Goal: Transaction & Acquisition: Purchase product/service

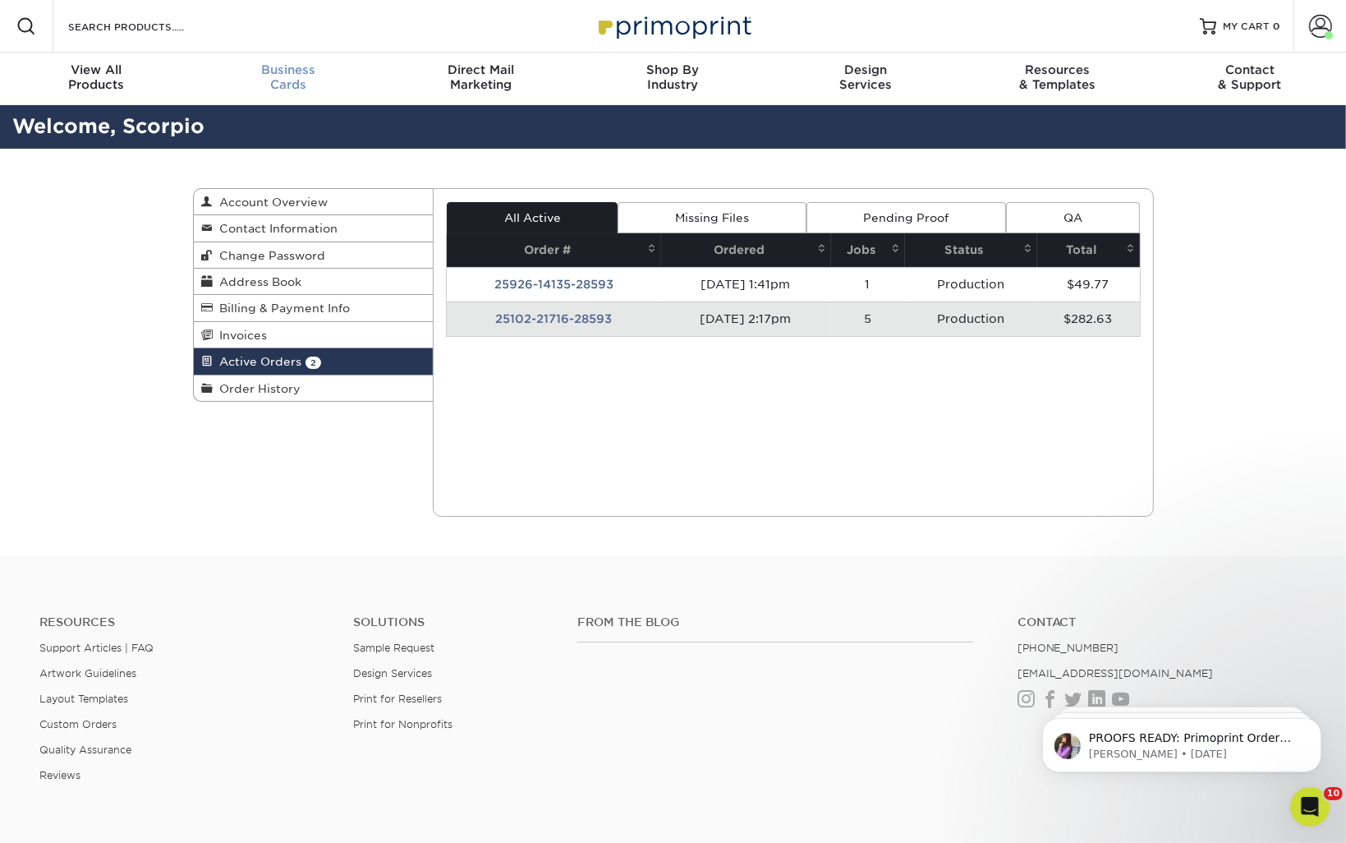
click at [281, 85] on div "Business Cards" at bounding box center [288, 77] width 192 height 30
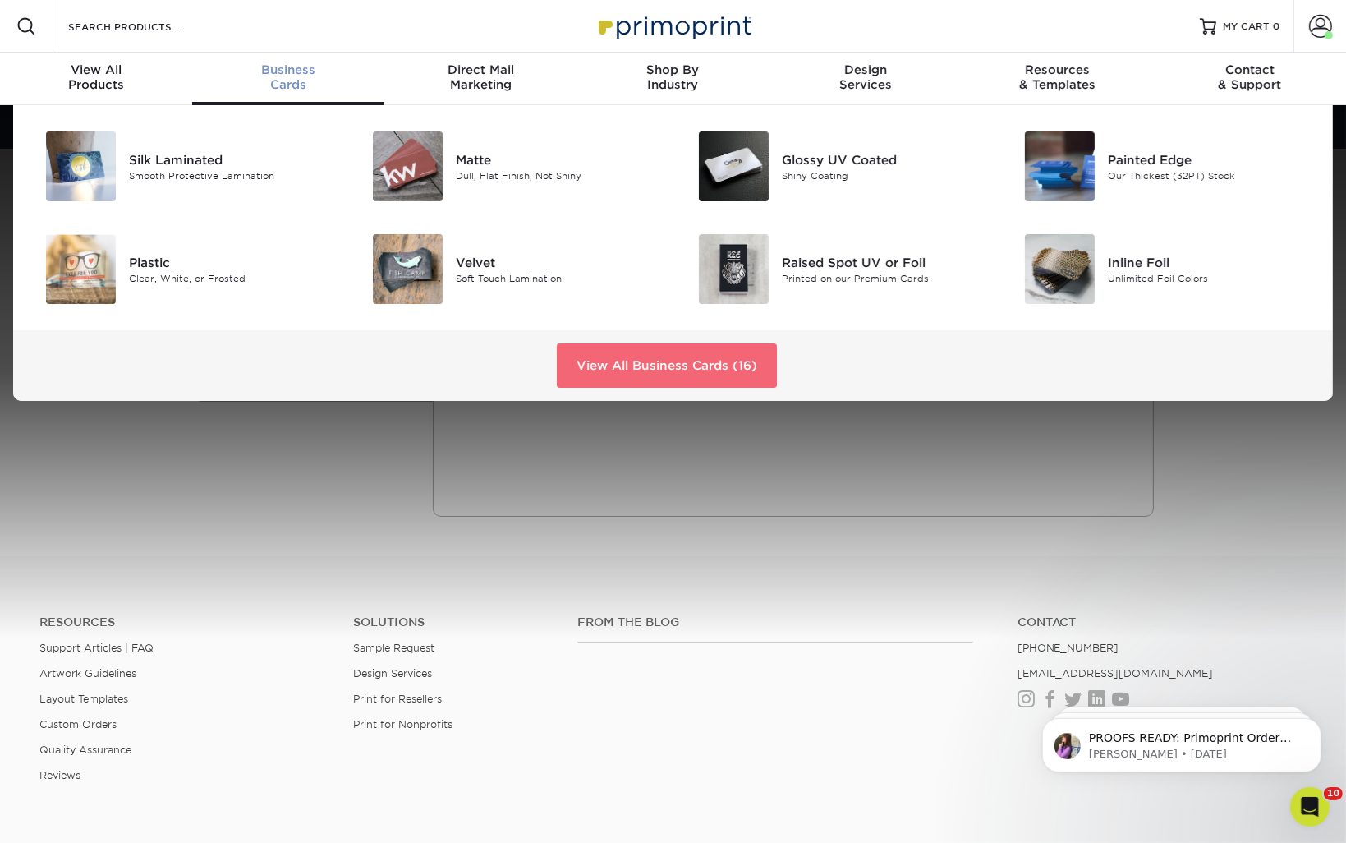
click at [615, 366] on link "View All Business Cards (16)" at bounding box center [667, 365] width 220 height 44
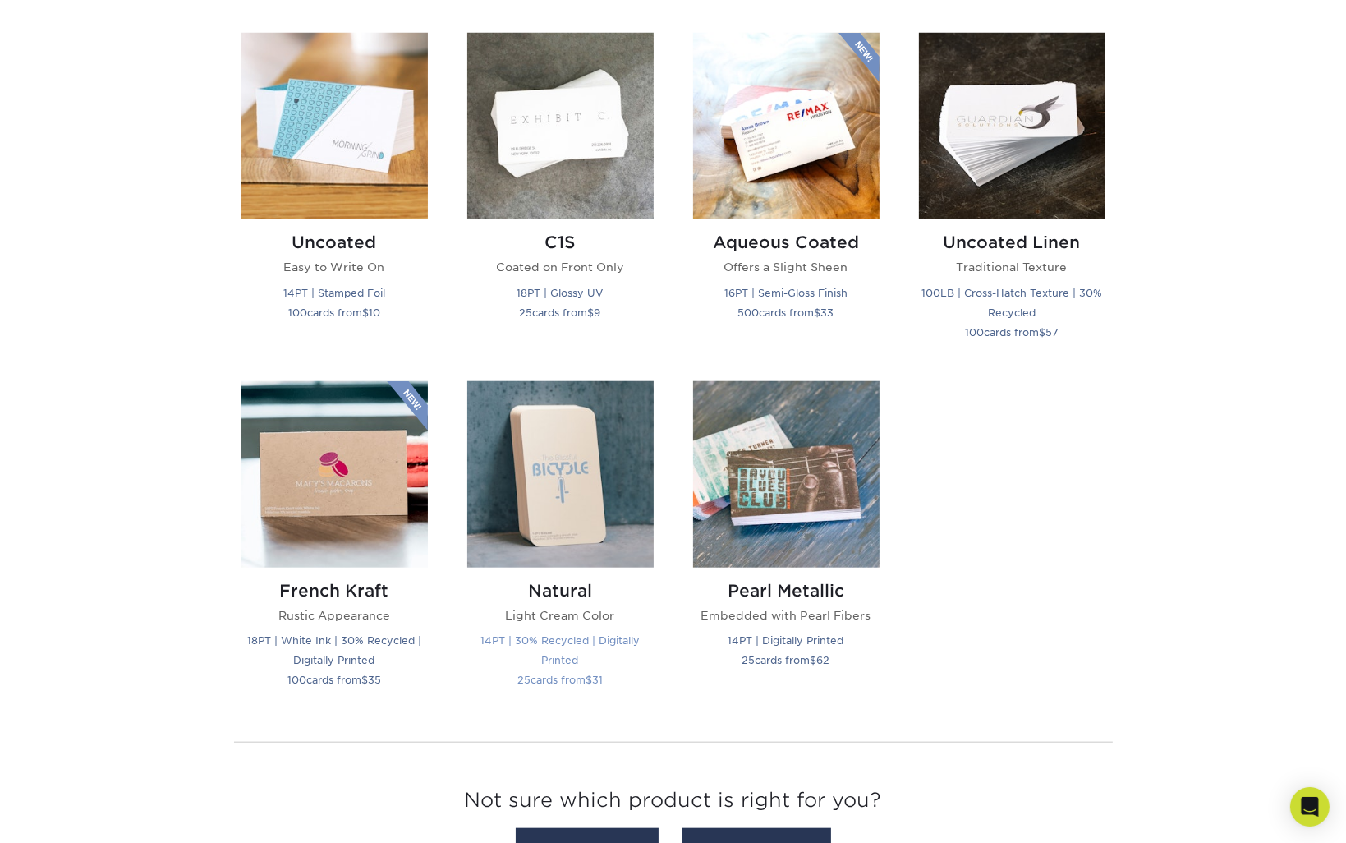
scroll to position [1725, 0]
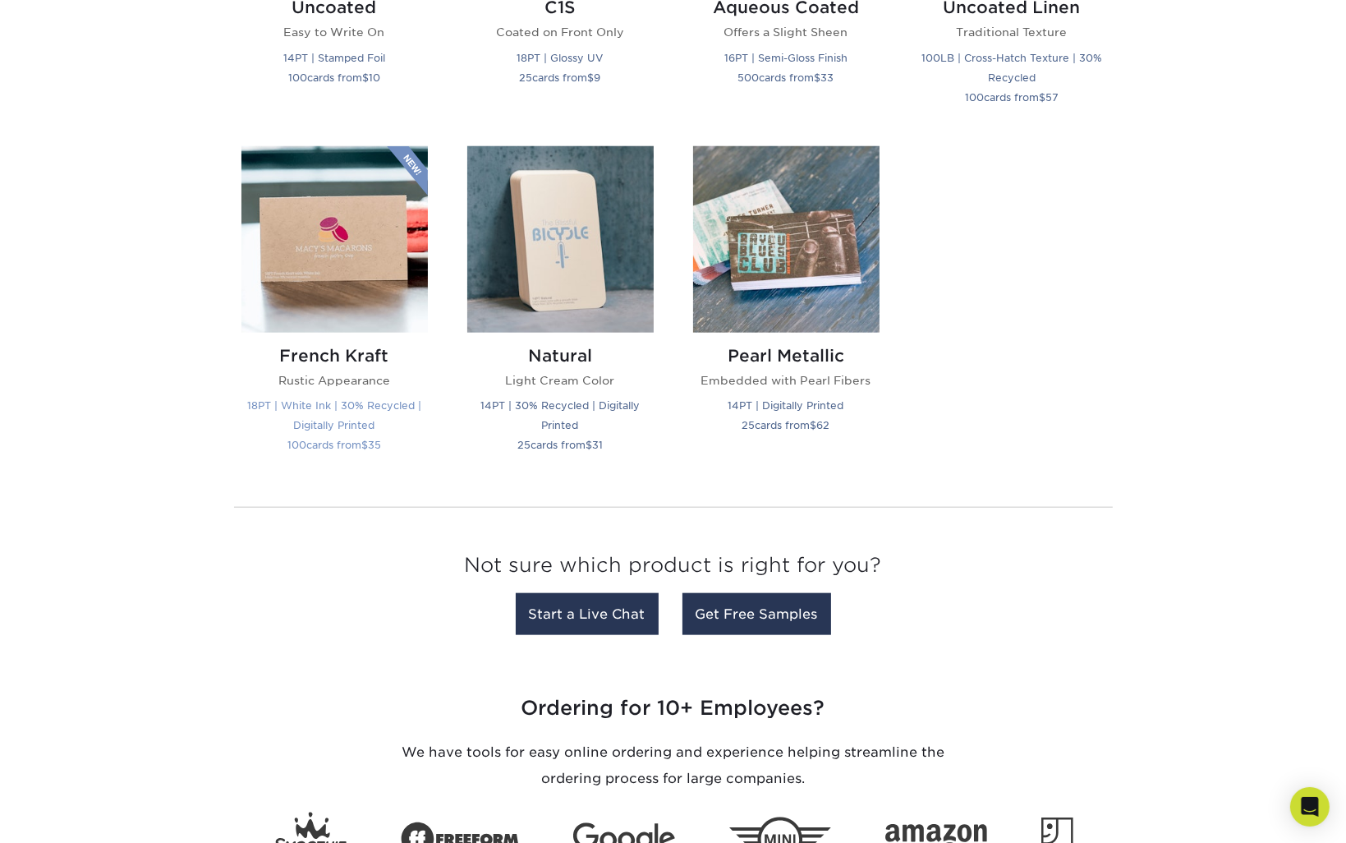
click at [361, 200] on img at bounding box center [335, 239] width 186 height 186
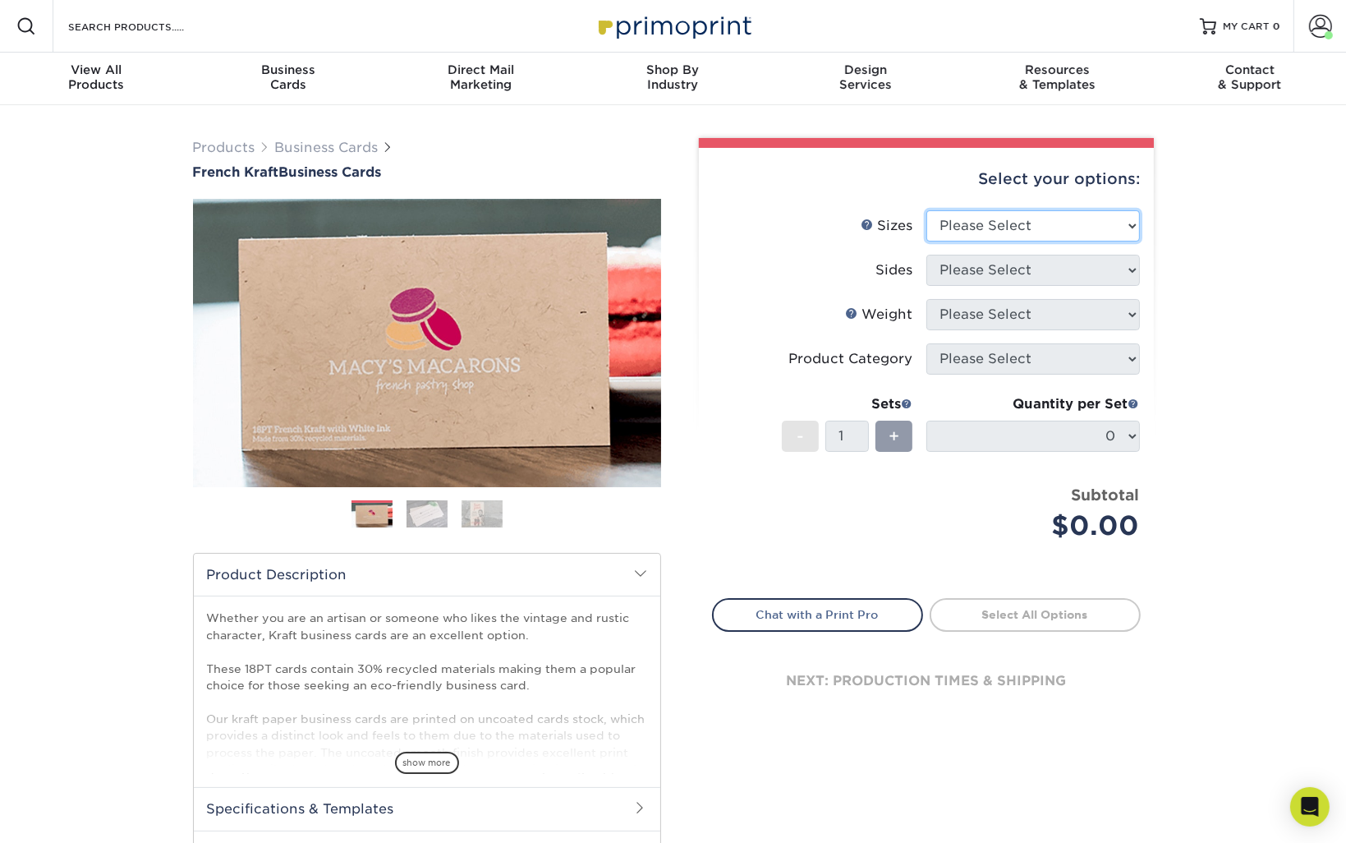
click at [1100, 232] on select "Please Select 1.5" x 3.5" - Mini 1.75" x 3.5" - Mini 2" x 2" - Square 2" x 3" -…" at bounding box center [1034, 225] width 214 height 31
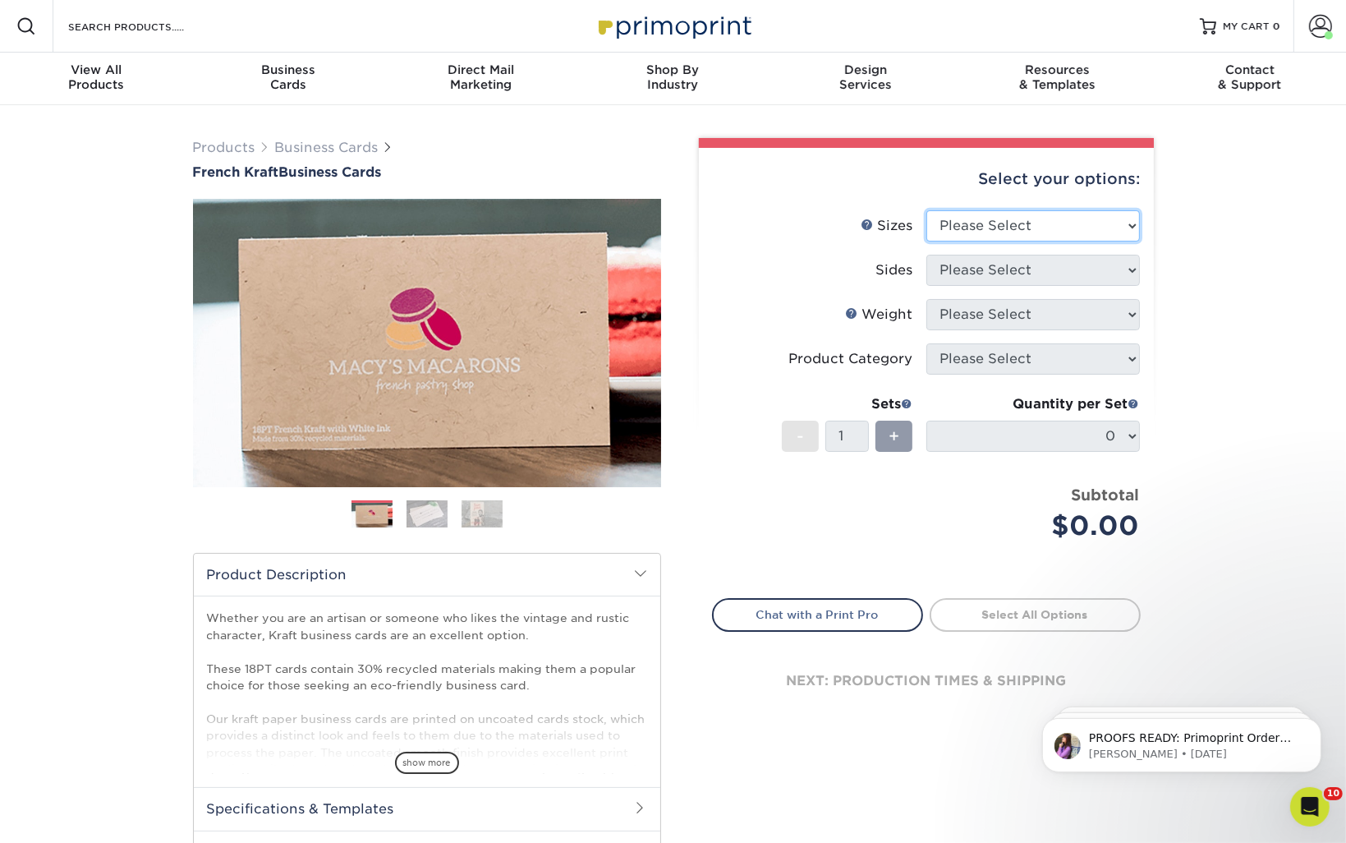
select select "2.00x3.50"
click at [927, 210] on select "Please Select 1.5" x 3.5" - Mini 1.75" x 3.5" - Mini 2" x 2" - Square 2" x 3" -…" at bounding box center [1034, 225] width 214 height 31
click at [1047, 271] on select "Please Select Print Both Sides Print Both Sides - White Mask Back Only Print Bo…" at bounding box center [1034, 270] width 214 height 31
select select "13abbda7-1d64-4f25-8bb2-c179b224825d"
click at [927, 255] on select "Please Select Print Both Sides Print Both Sides - White Mask Back Only Print Bo…" at bounding box center [1034, 270] width 214 height 31
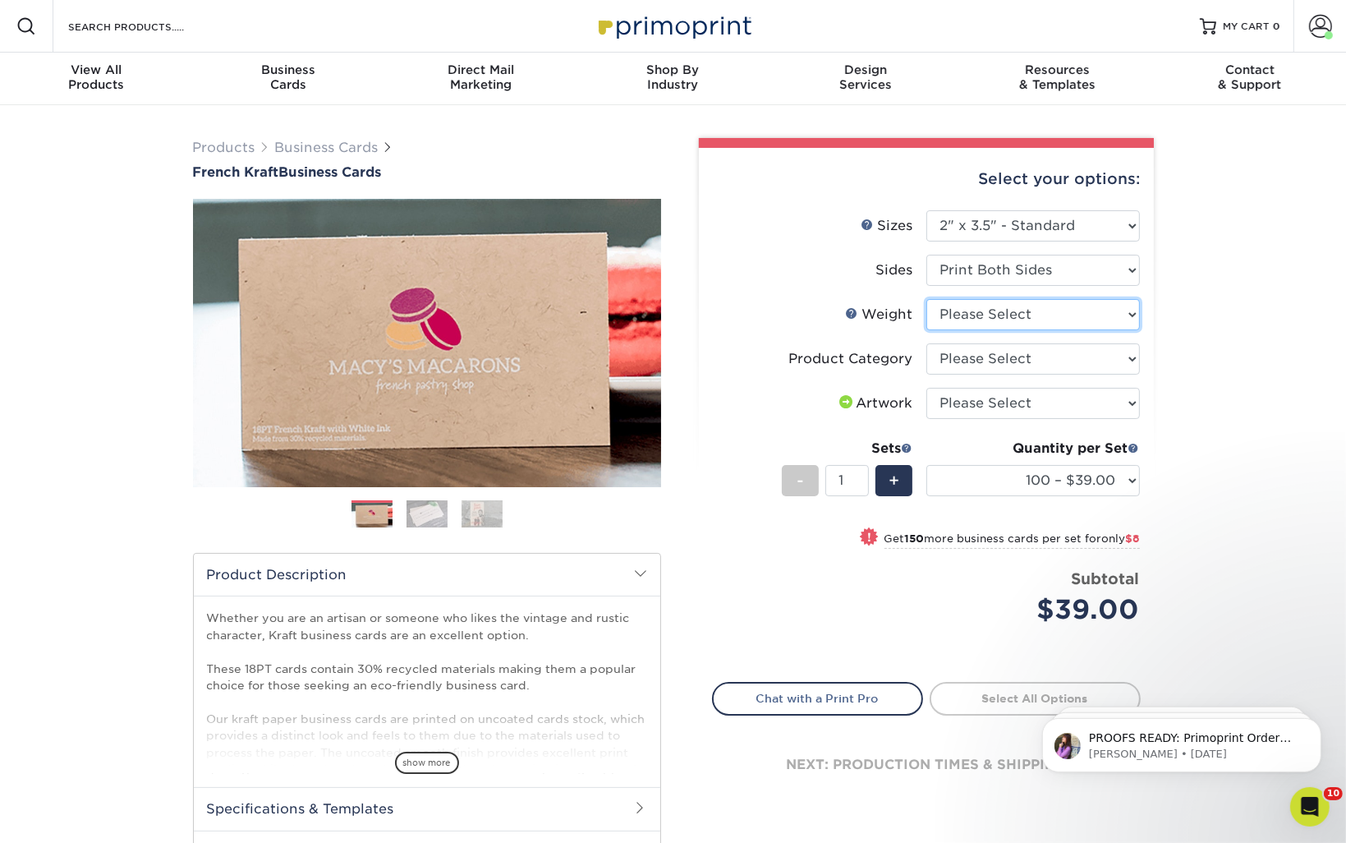
click at [1041, 315] on select "Please Select 18PTUCKRAFT" at bounding box center [1034, 314] width 214 height 31
select select "18PTUCKRAFT"
click at [927, 299] on select "Please Select 18PTUCKRAFT" at bounding box center [1034, 314] width 214 height 31
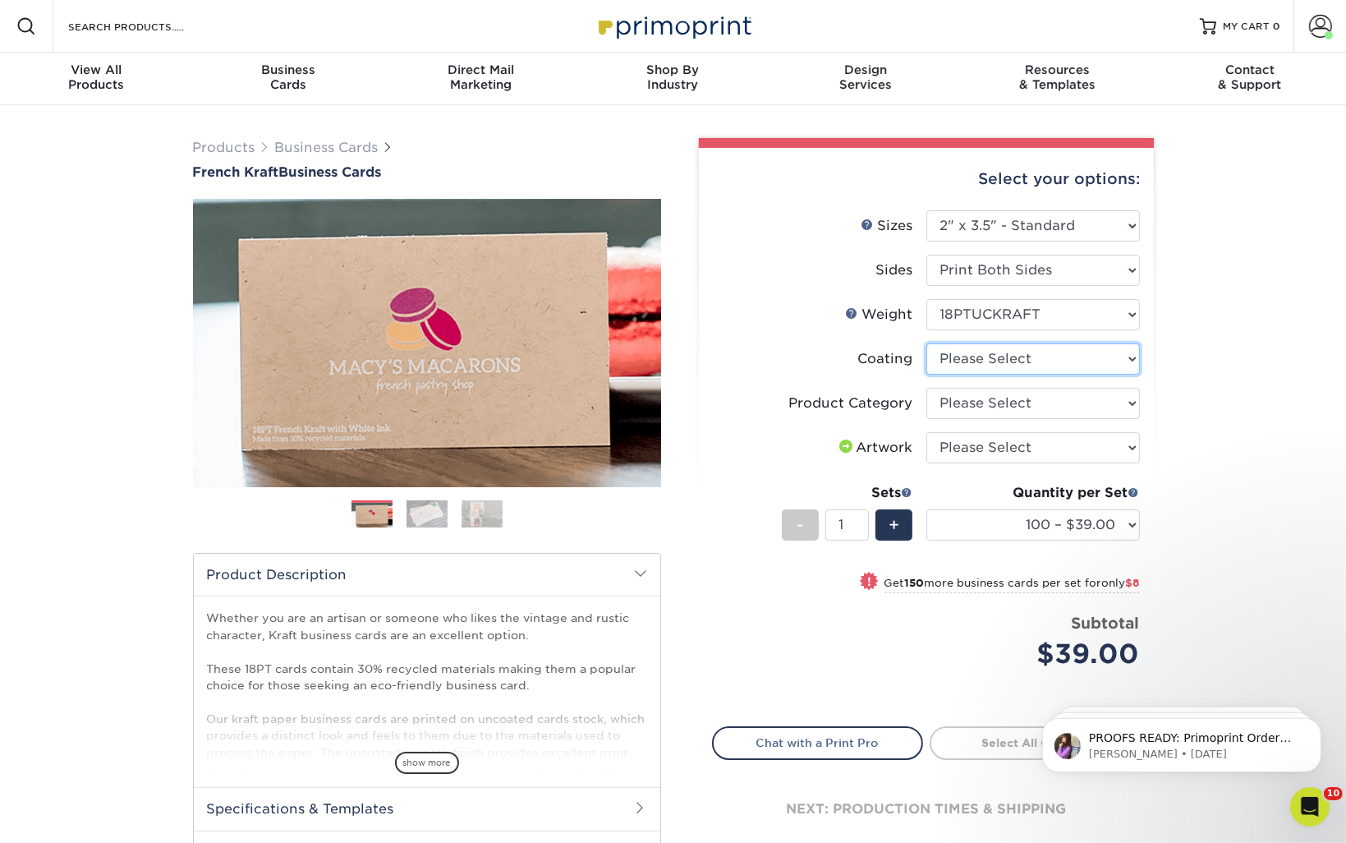
click at [966, 370] on select at bounding box center [1034, 358] width 214 height 31
select select "3e7618de-abca-4bda-9f97-8b9129e913d8"
click at [927, 343] on select at bounding box center [1034, 358] width 214 height 31
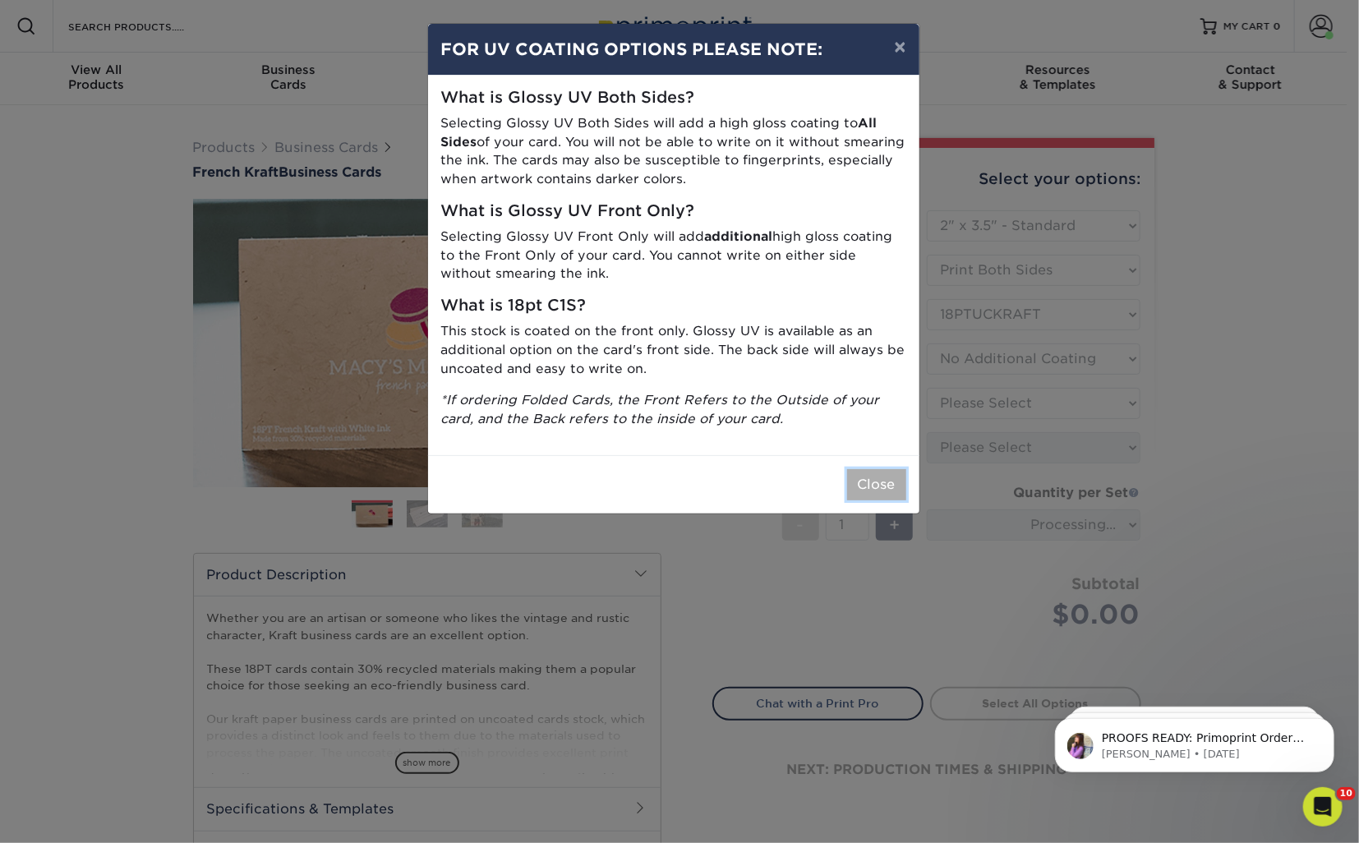
click at [887, 491] on button "Close" at bounding box center [876, 484] width 59 height 31
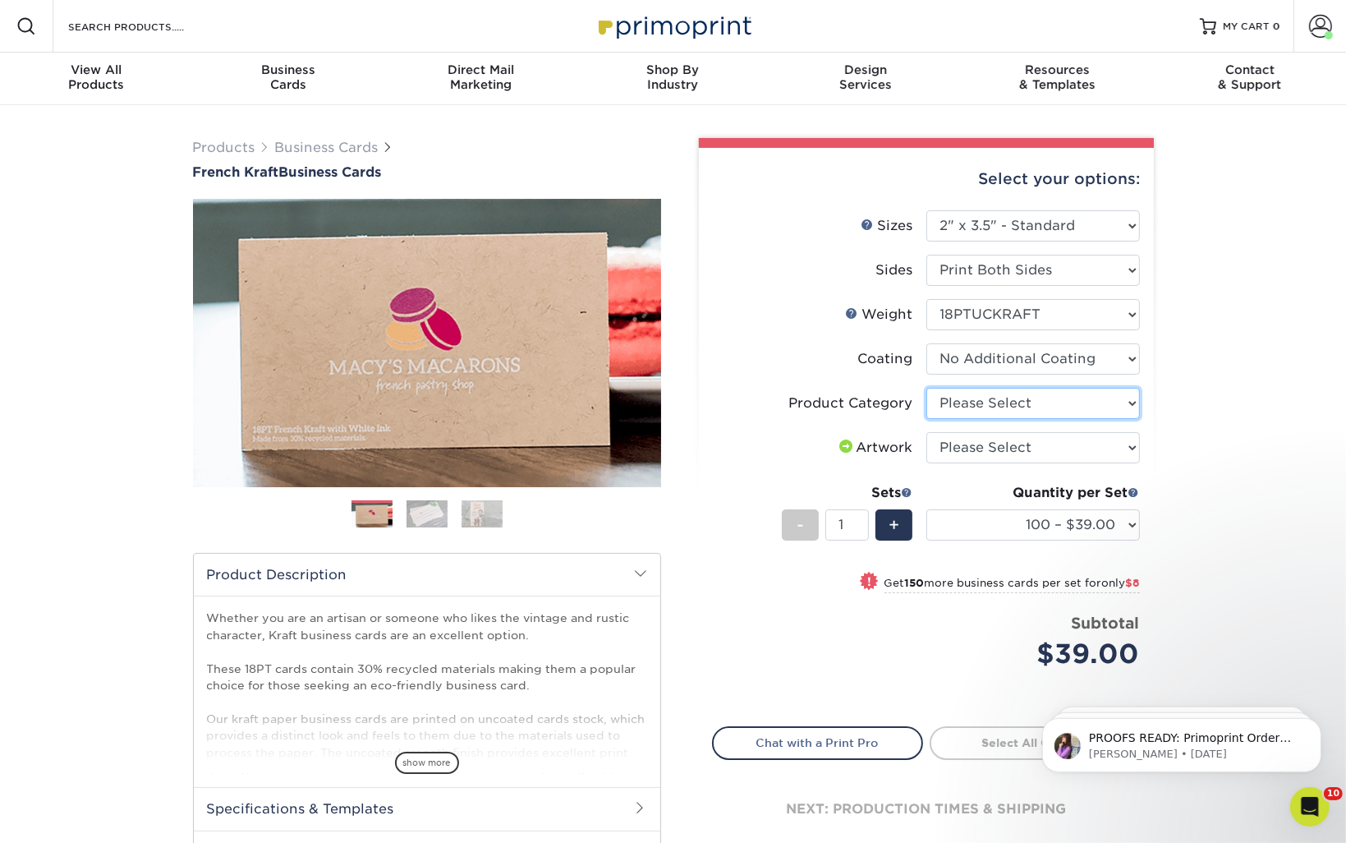
click at [983, 409] on select "Please Select Business Cards" at bounding box center [1034, 403] width 214 height 31
select select "3b5148f1-0588-4f88-a218-97bcfdce65c1"
click at [927, 388] on select "Please Select Business Cards" at bounding box center [1034, 403] width 214 height 31
click at [969, 446] on select "Please Select I will upload files I need a design - $100" at bounding box center [1034, 447] width 214 height 31
select select "upload"
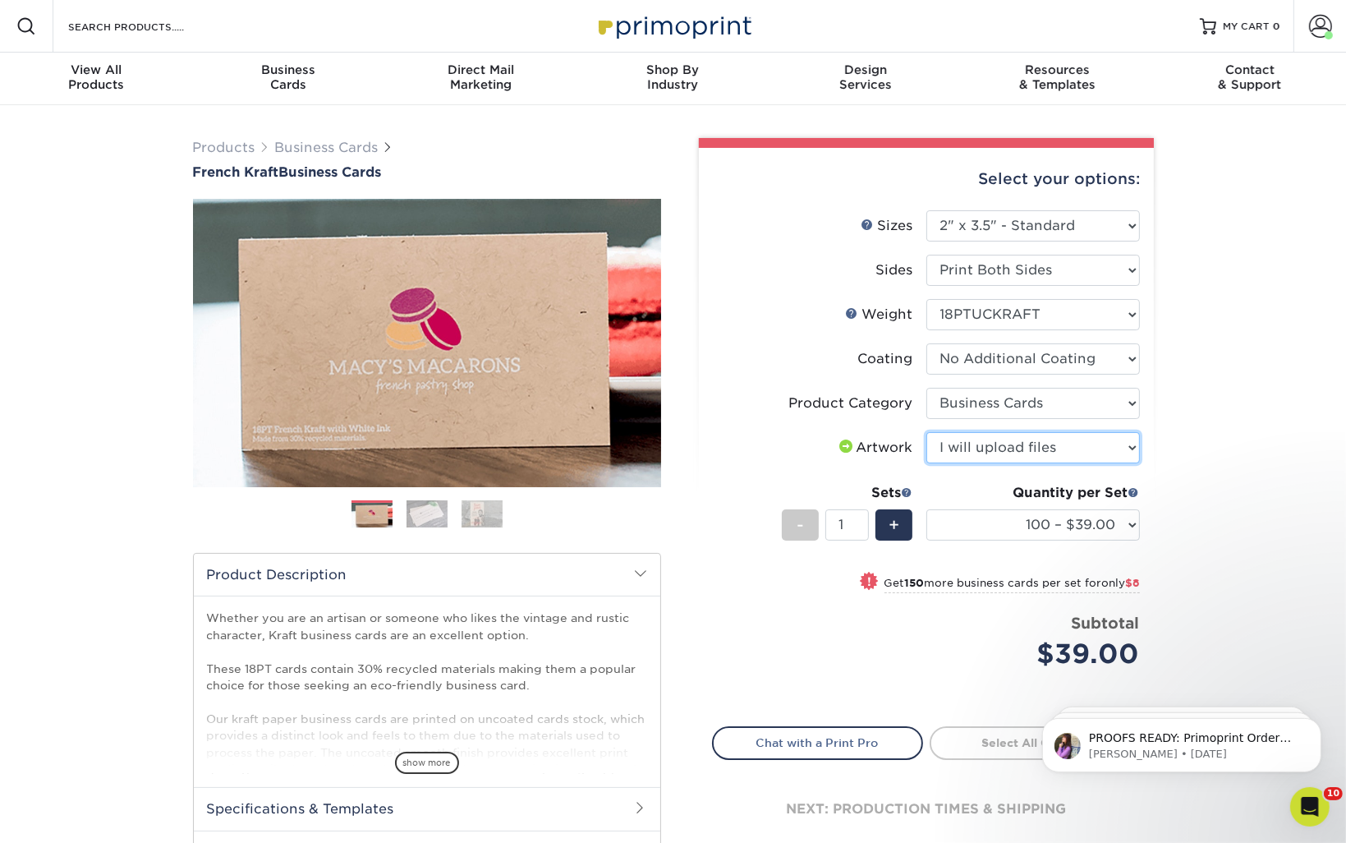
click at [927, 432] on select "Please Select I will upload files I need a design - $100" at bounding box center [1034, 447] width 214 height 31
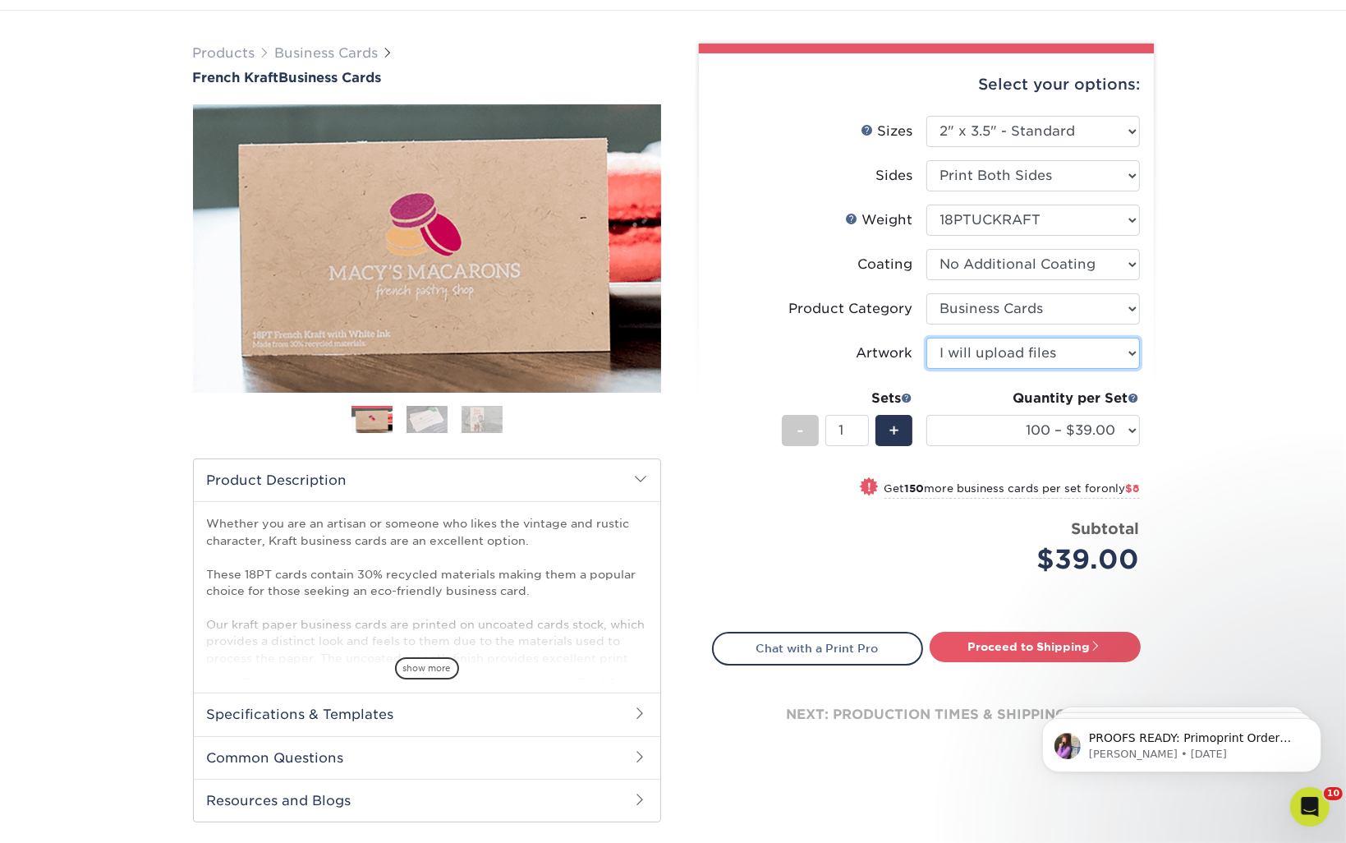
scroll to position [164, 0]
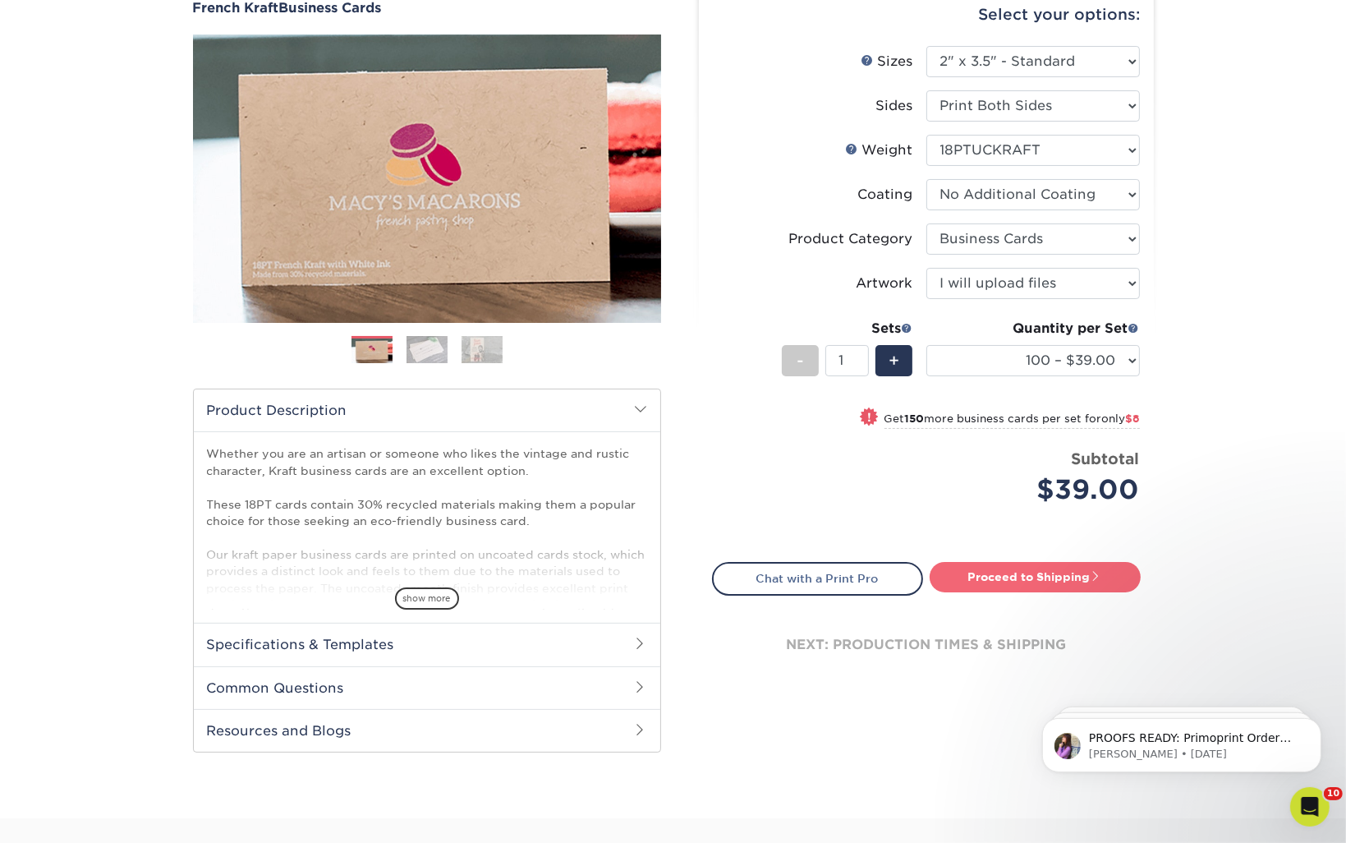
click at [997, 566] on link "Proceed to Shipping" at bounding box center [1035, 577] width 211 height 30
type input "Set 1"
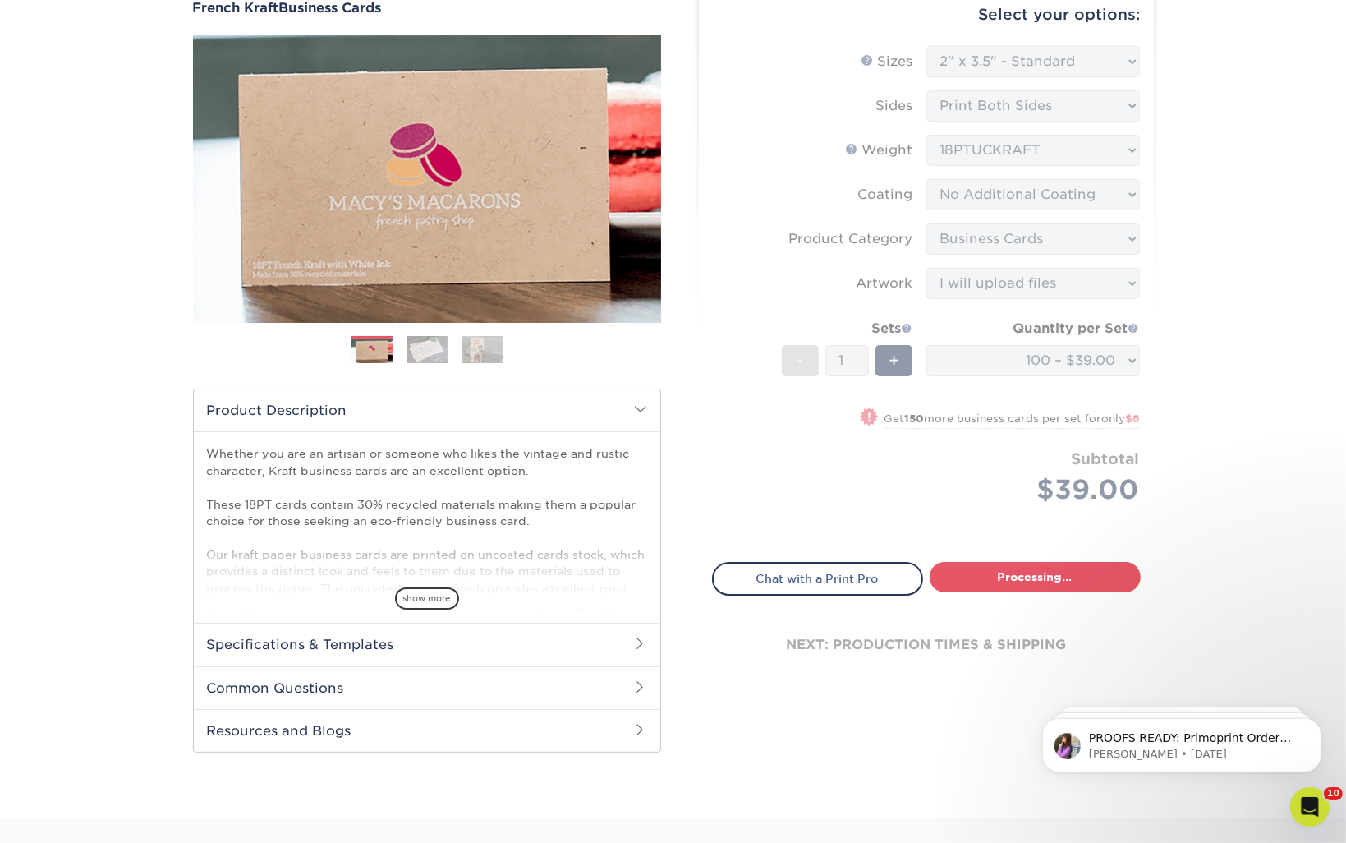
select select "ab7cdb96-f649-47a4-825f-c4b0024e9de3"
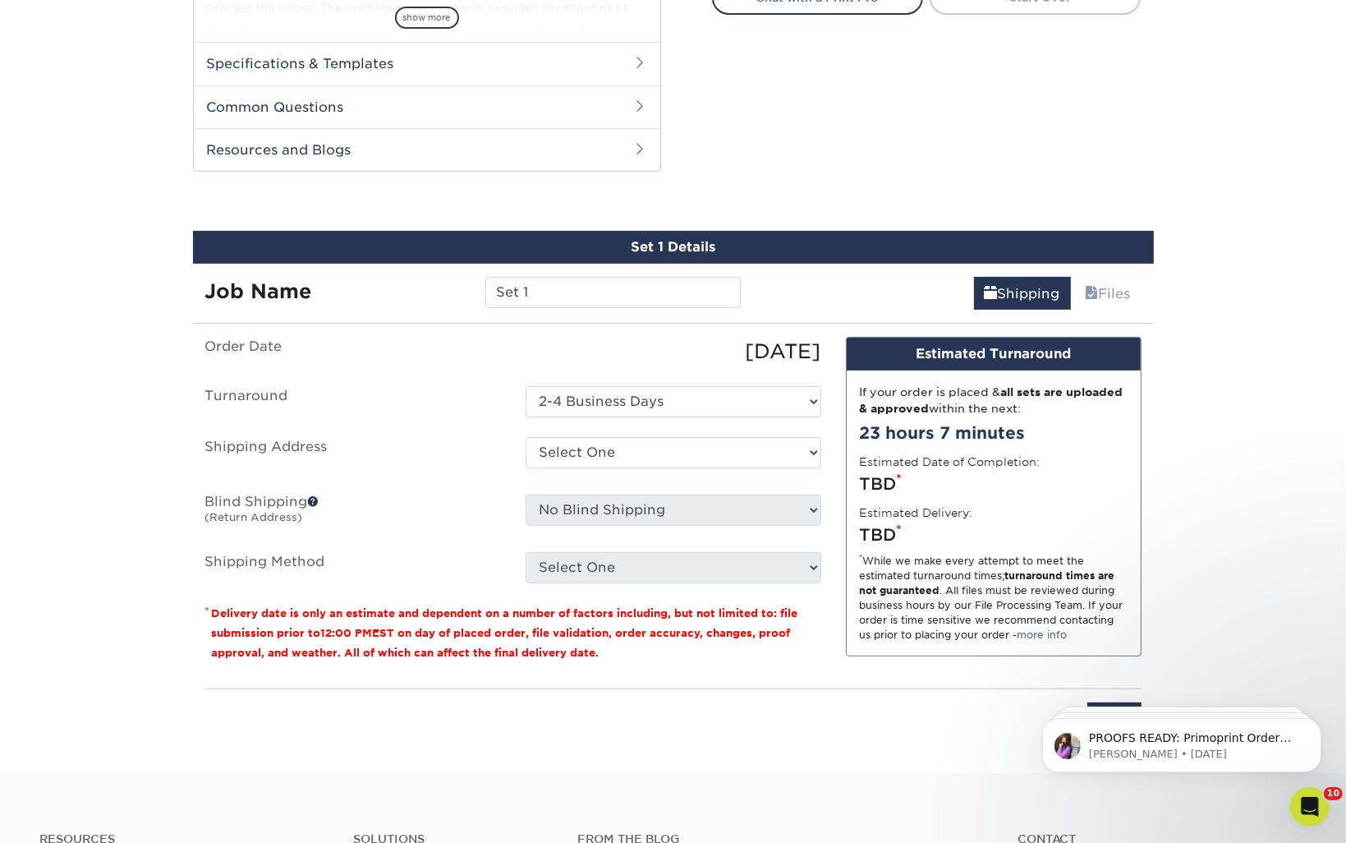
scroll to position [835, 0]
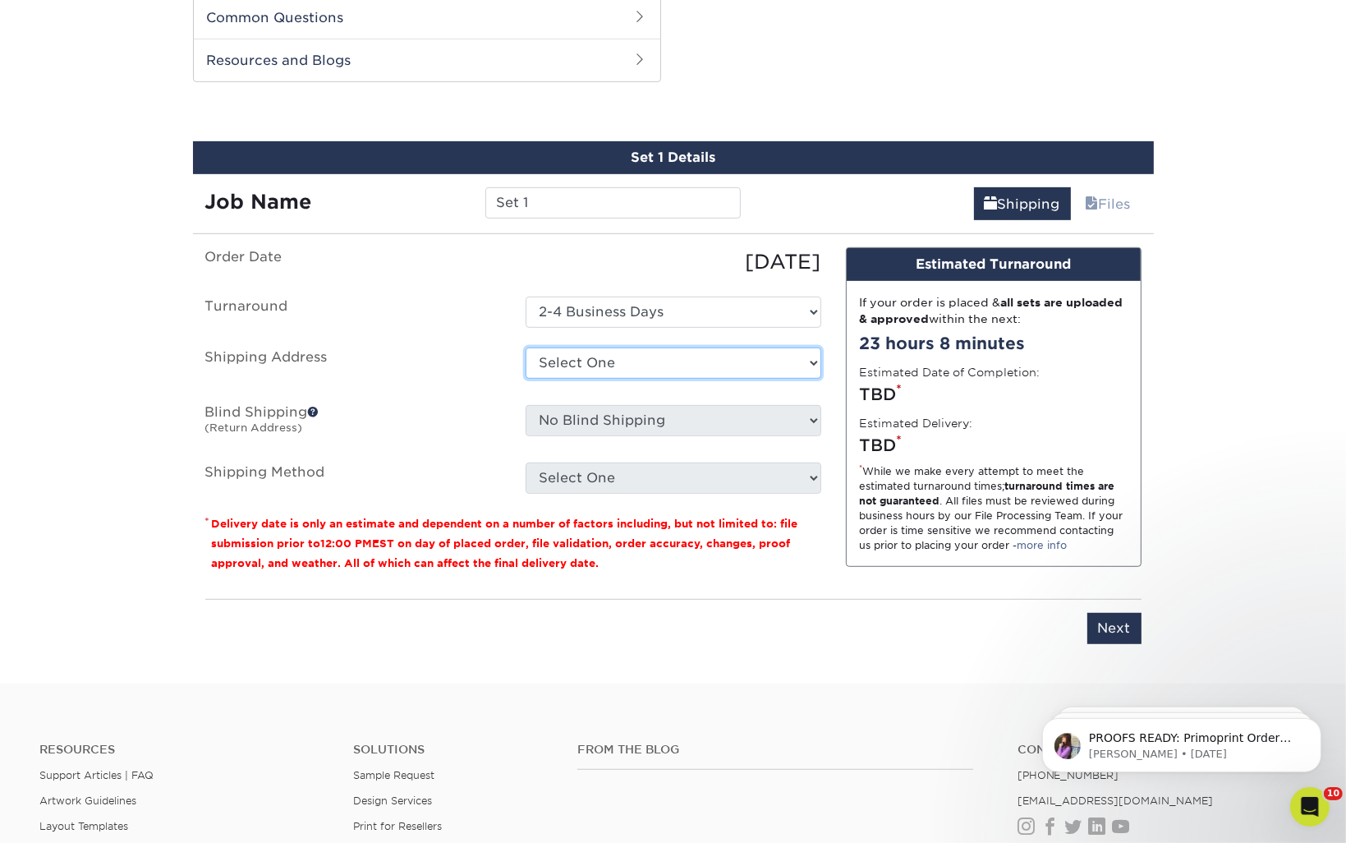
click at [624, 376] on select "Select One Gainesville Office Hunter Folsom Jacksonville Office Nick Panzica Ho…" at bounding box center [674, 363] width 296 height 31
select select "273130"
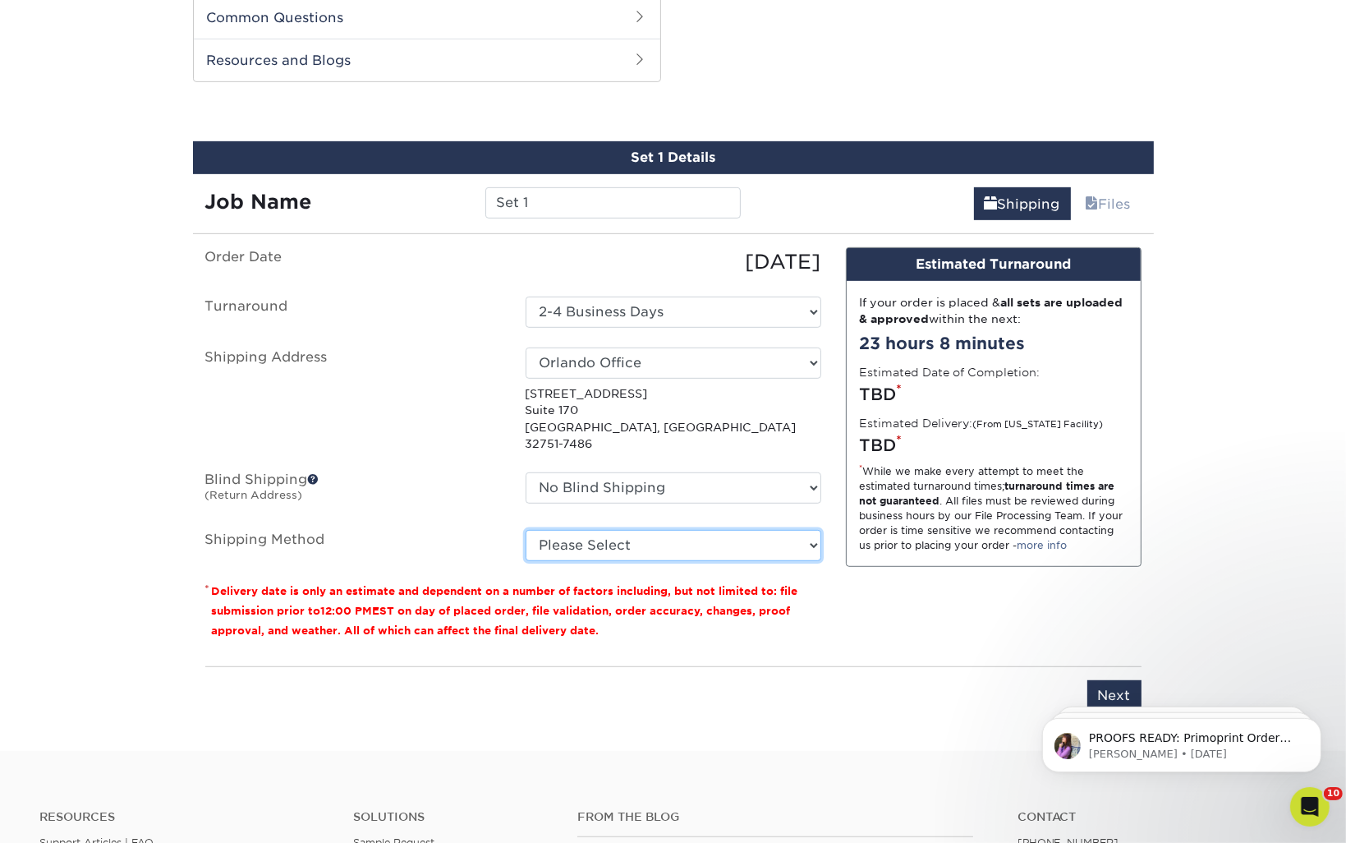
click at [652, 530] on select "Please Select Ground Shipping (+$7.84) 2 Day Air Shipping (+$16.17) 3 Day Shipp…" at bounding box center [674, 545] width 296 height 31
select select "03"
click at [526, 530] on select "Please Select Ground Shipping (+$7.84) 2 Day Air Shipping (+$16.17) 3 Day Shipp…" at bounding box center [674, 545] width 296 height 31
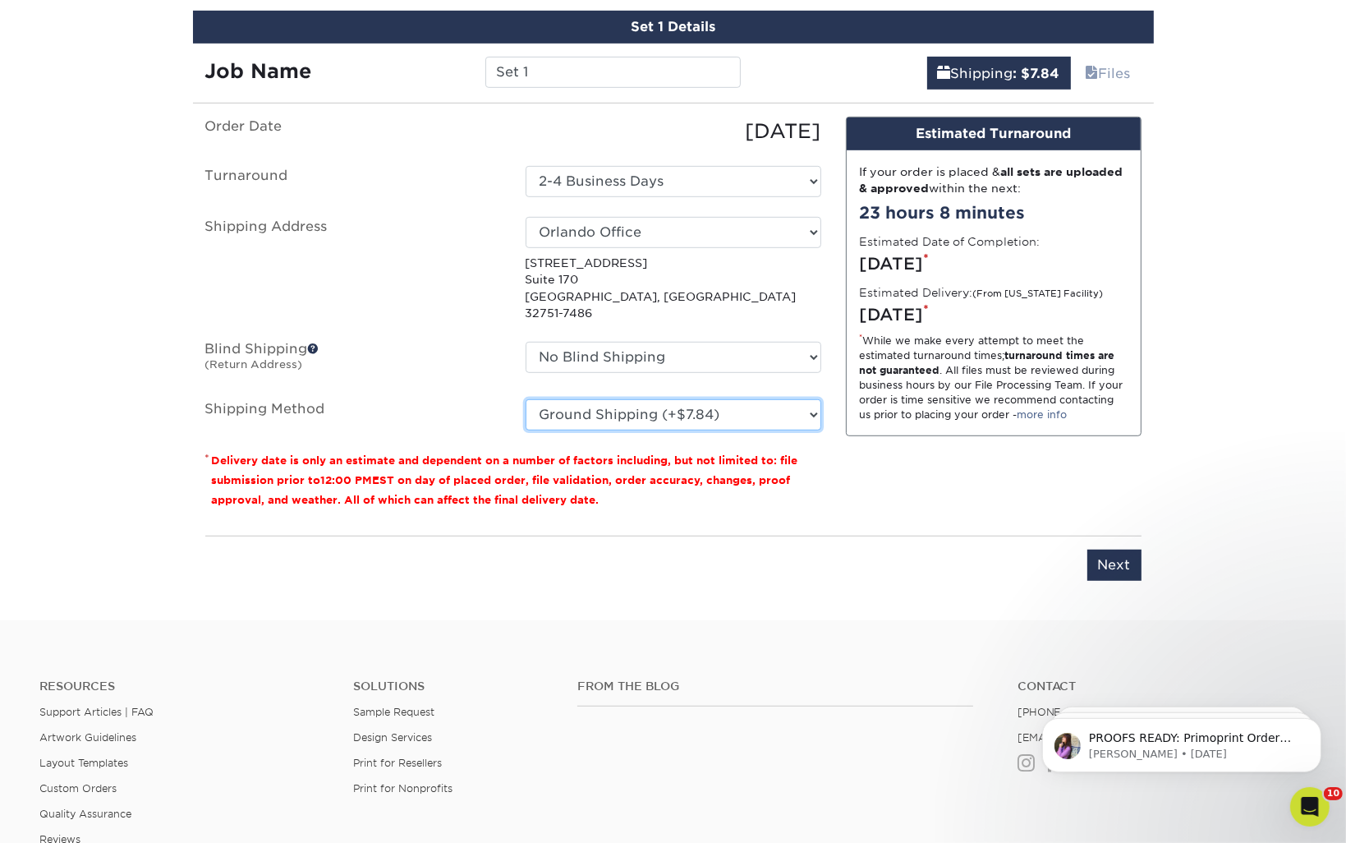
scroll to position [1081, 0]
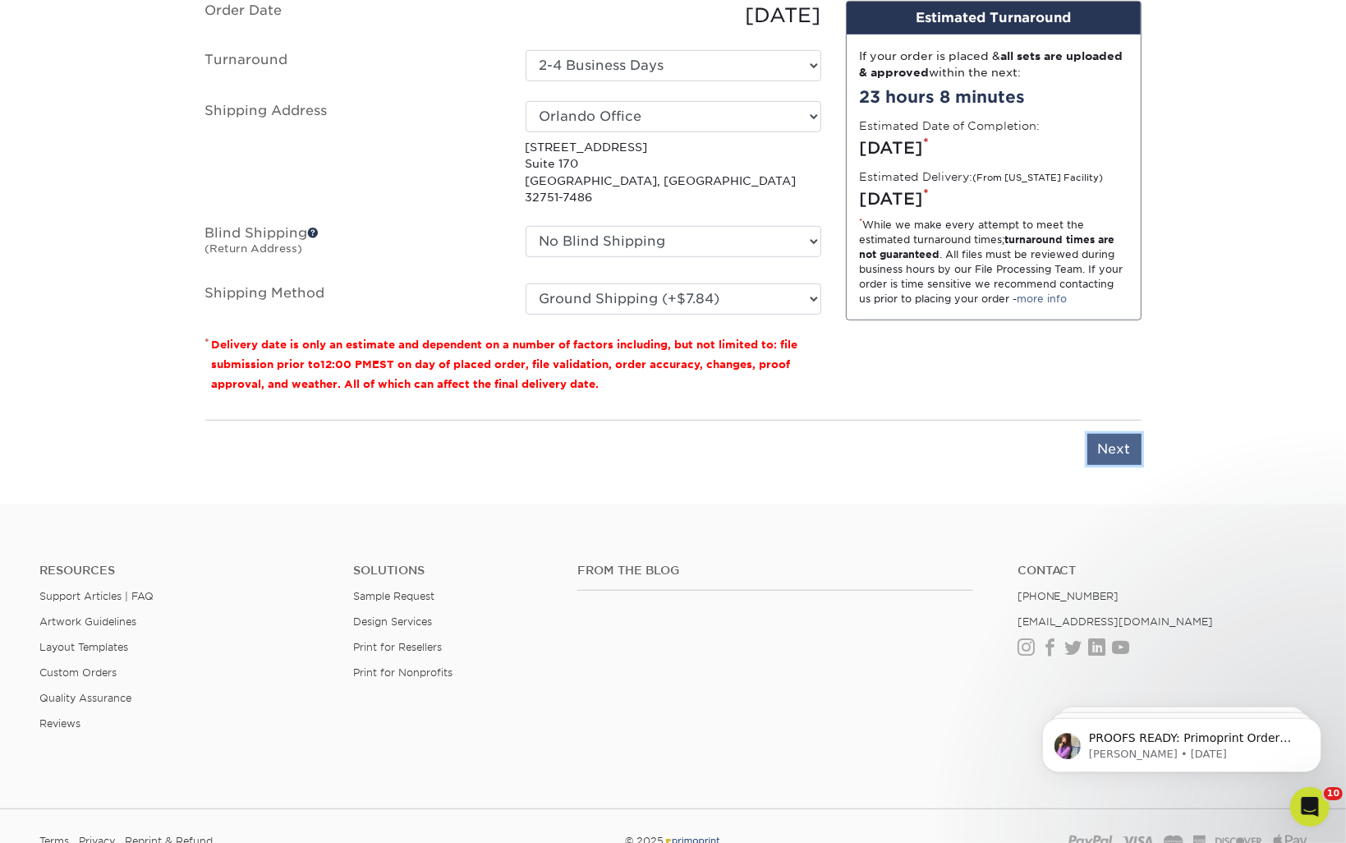
click at [1130, 434] on input "Next" at bounding box center [1115, 449] width 54 height 31
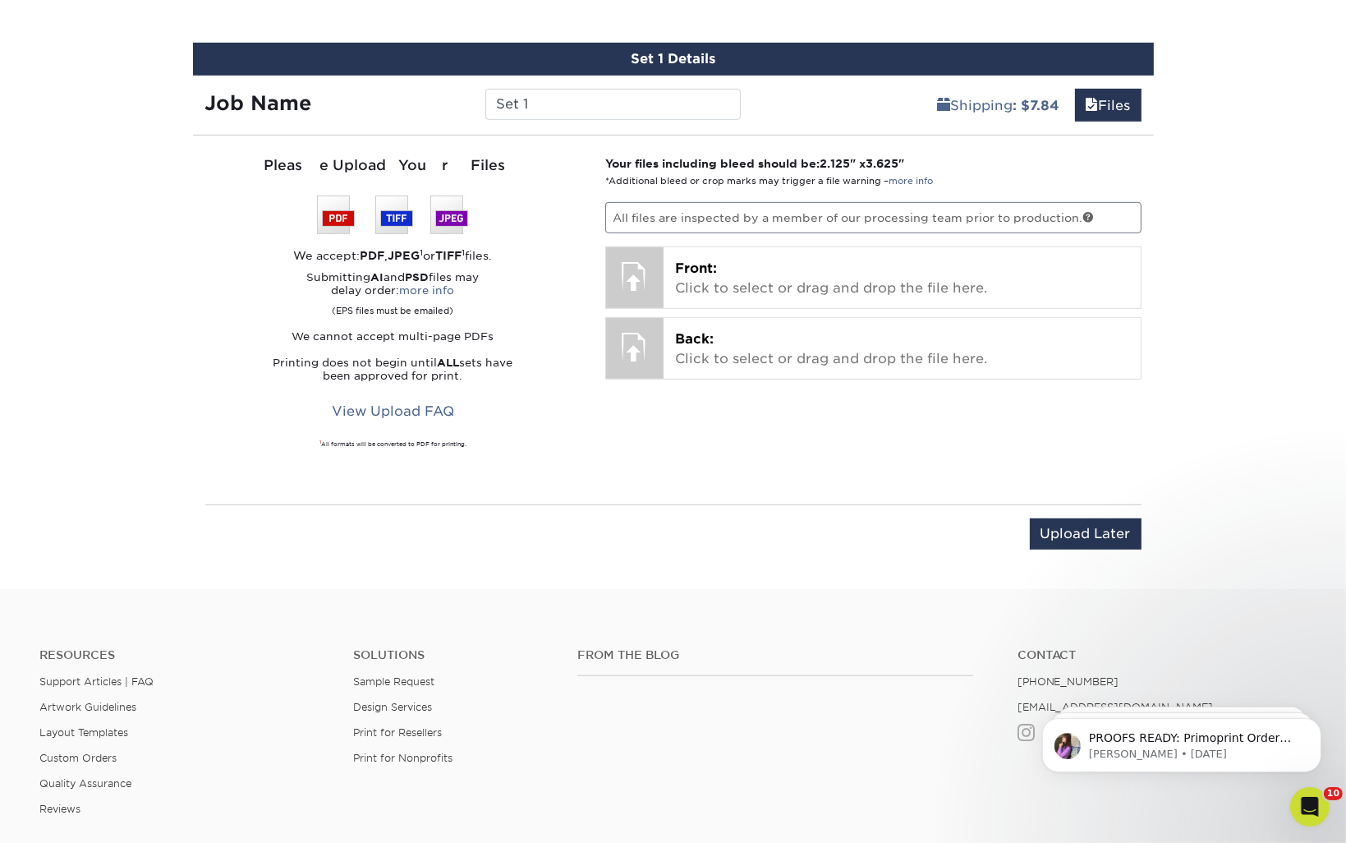
scroll to position [835, 0]
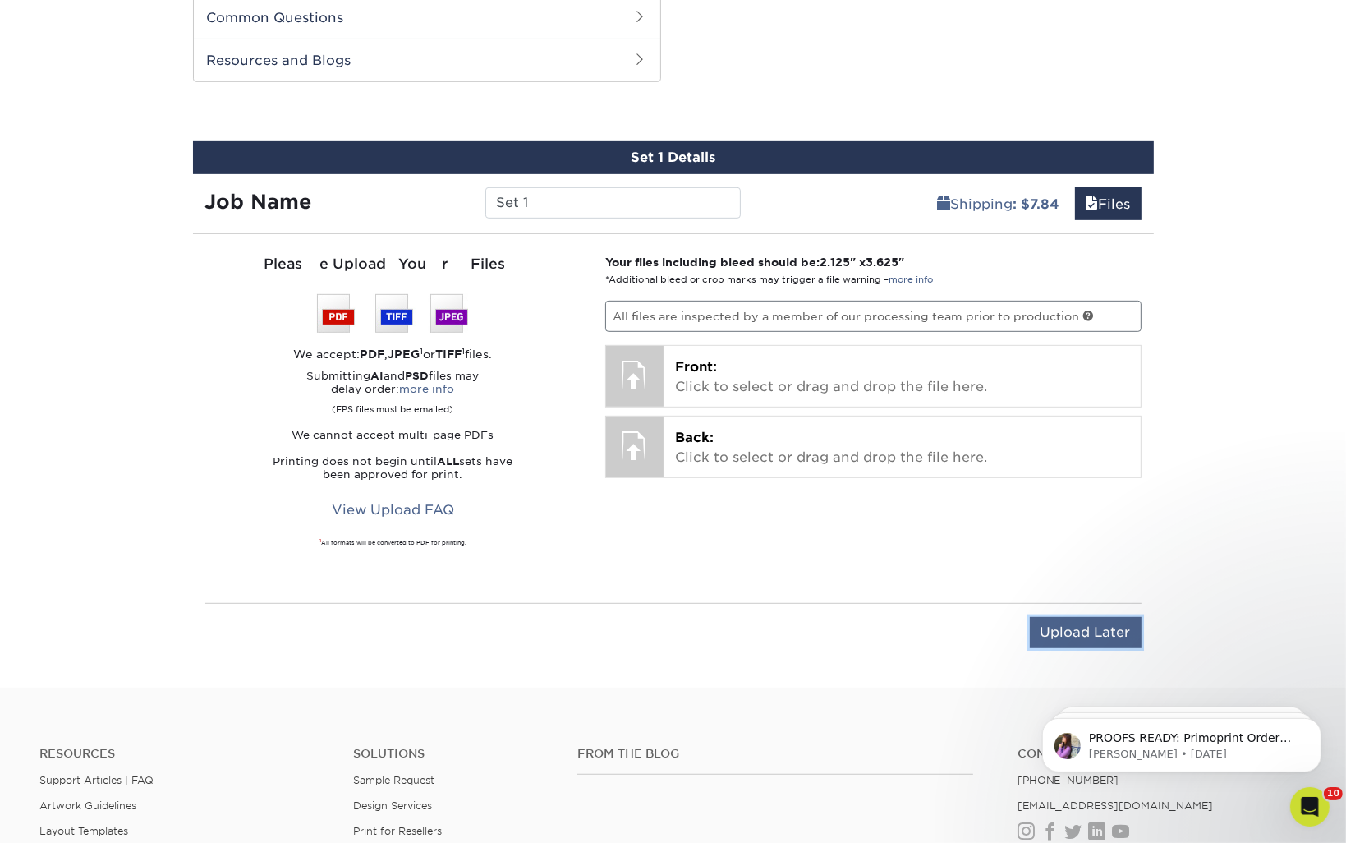
click at [1082, 618] on input "Upload Later" at bounding box center [1086, 632] width 112 height 31
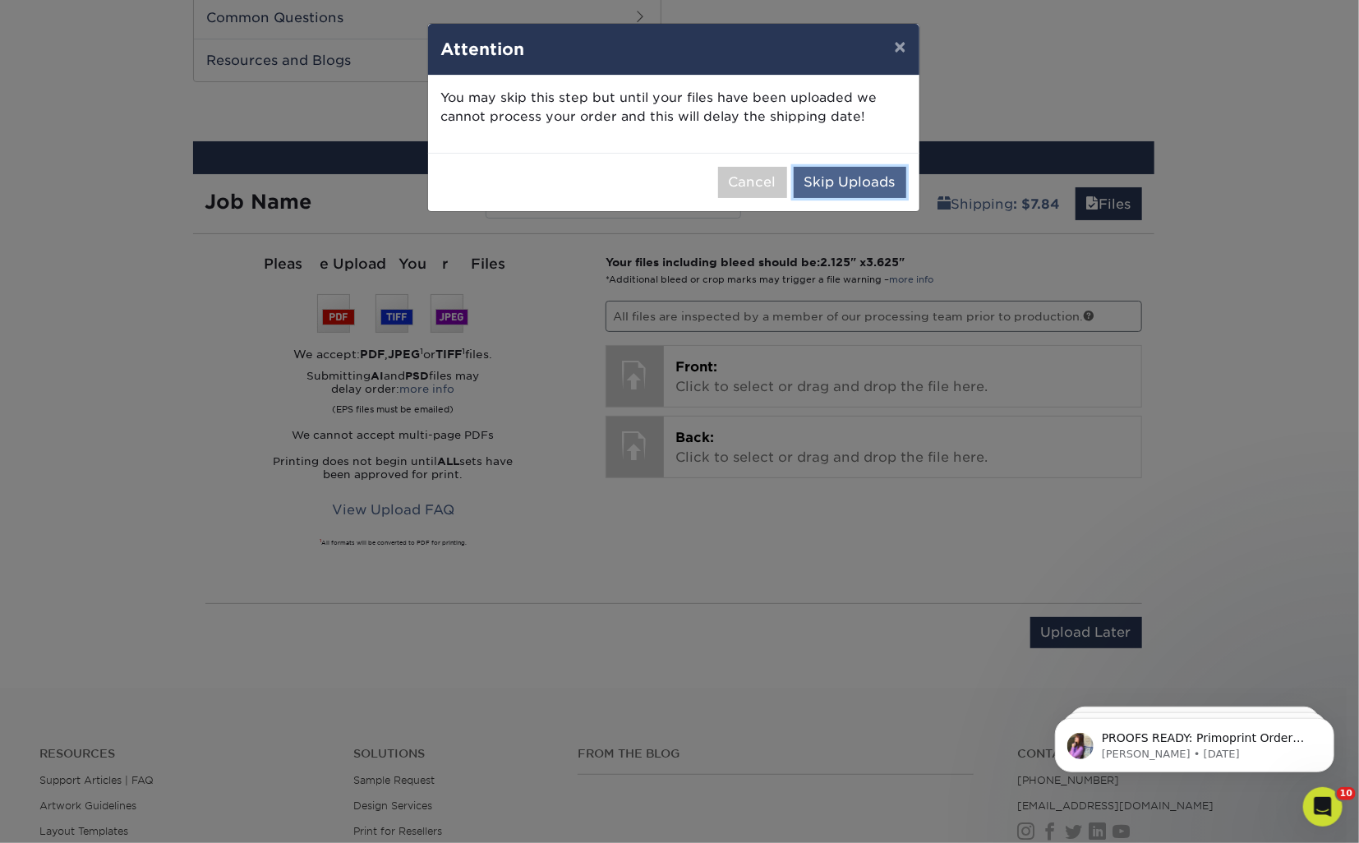
click at [821, 184] on button "Skip Uploads" at bounding box center [850, 182] width 113 height 31
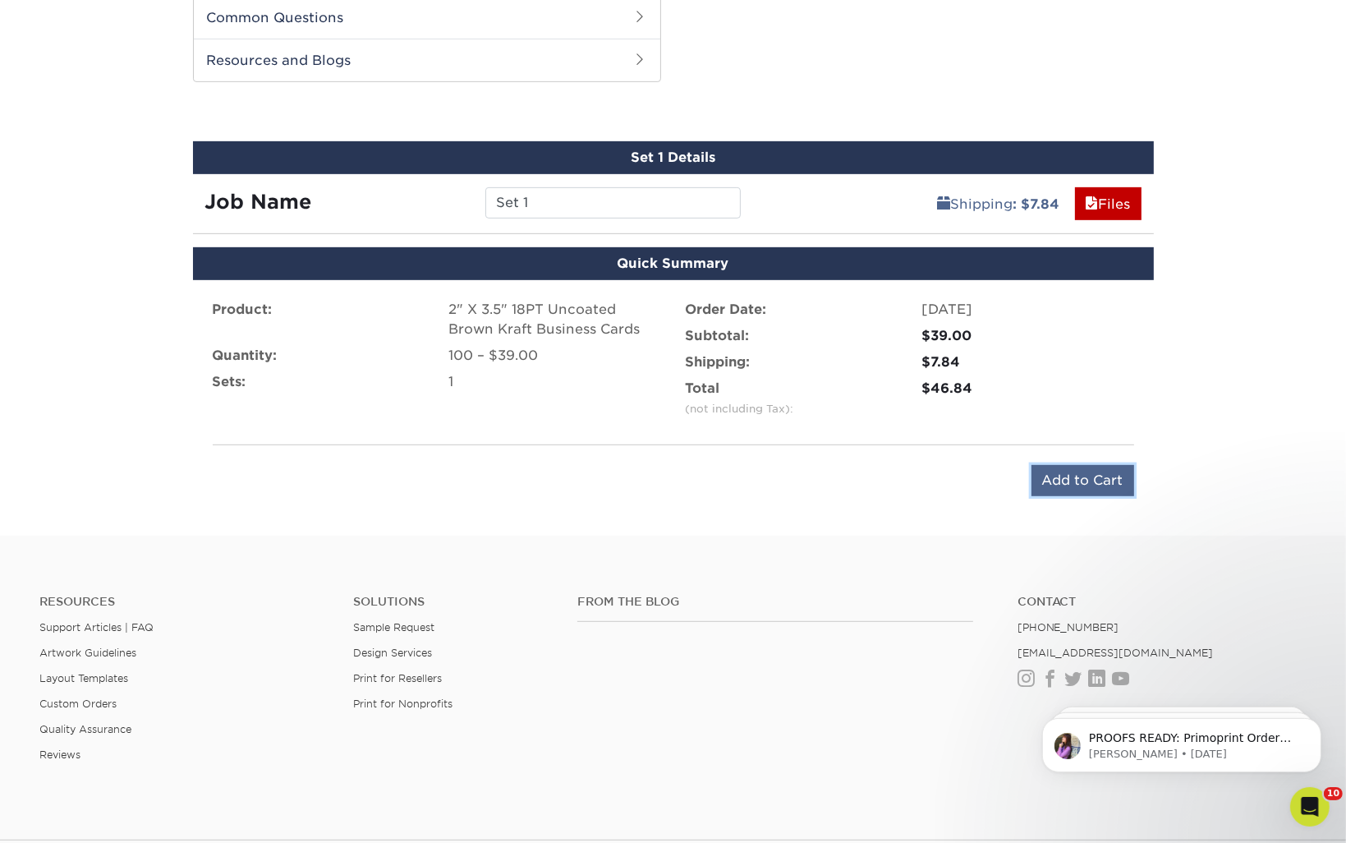
click at [1070, 478] on input "Add to Cart" at bounding box center [1083, 480] width 103 height 31
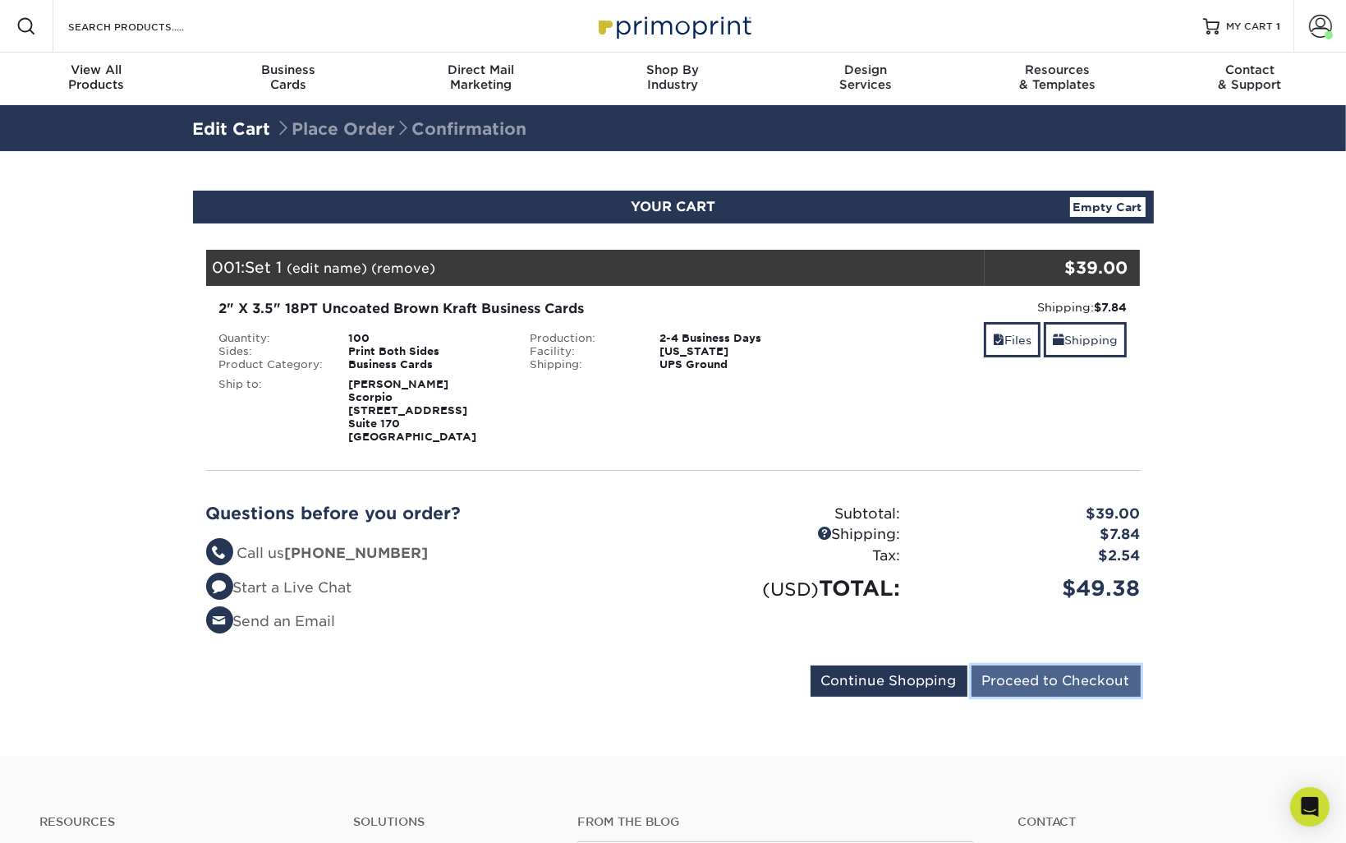
click at [1025, 672] on input "Proceed to Checkout" at bounding box center [1056, 680] width 169 height 31
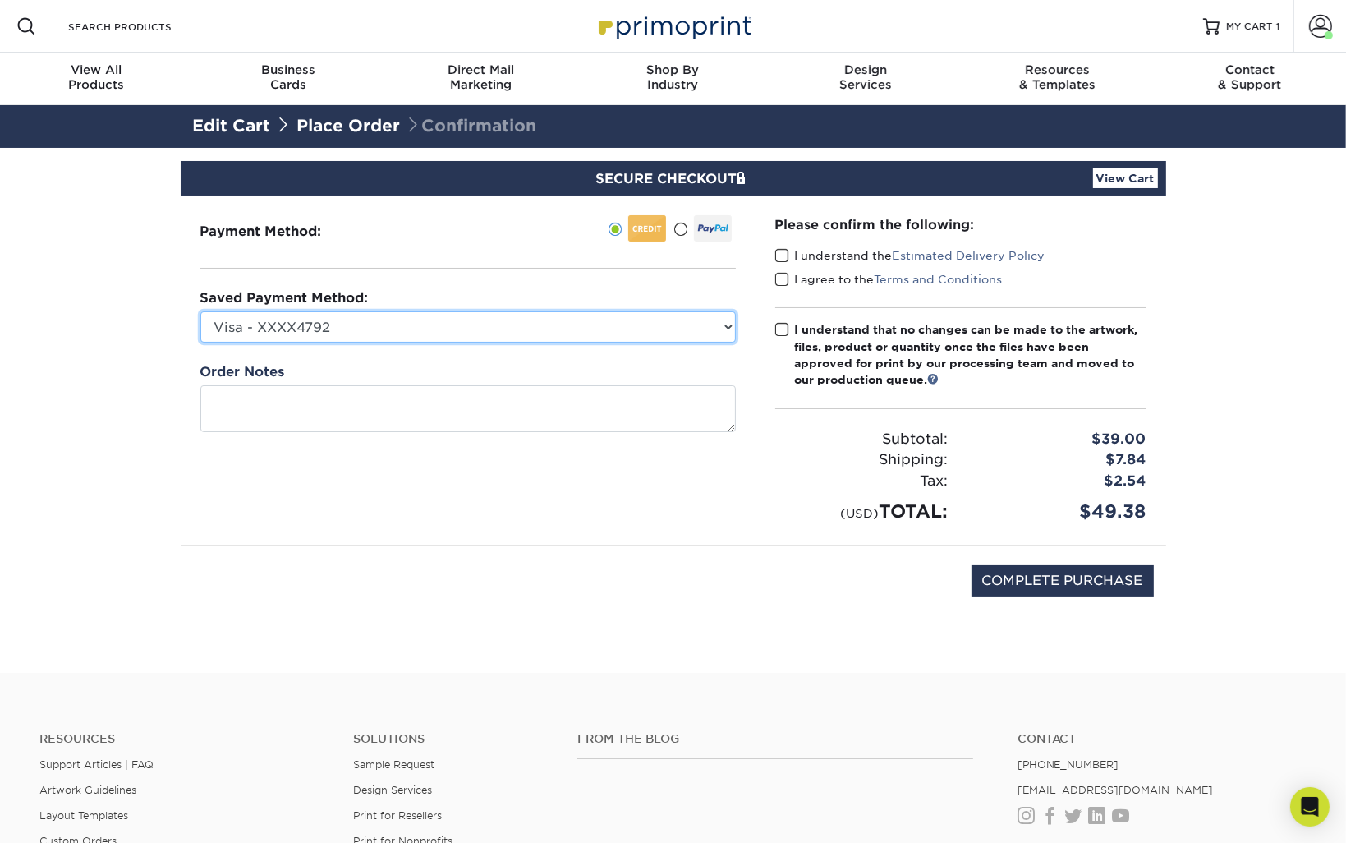
click at [656, 330] on select "Visa - XXXX4792 Visa - XXXX5126 Visa - XXXX6562 Visa - XXXX8990 Visa - XXXX7950…" at bounding box center [468, 326] width 536 height 31
select select "74747"
click at [200, 311] on select "Visa - XXXX4792 Visa - XXXX5126 Visa - XXXX6562 Visa - XXXX8990 Visa - XXXX7950…" at bounding box center [468, 326] width 536 height 31
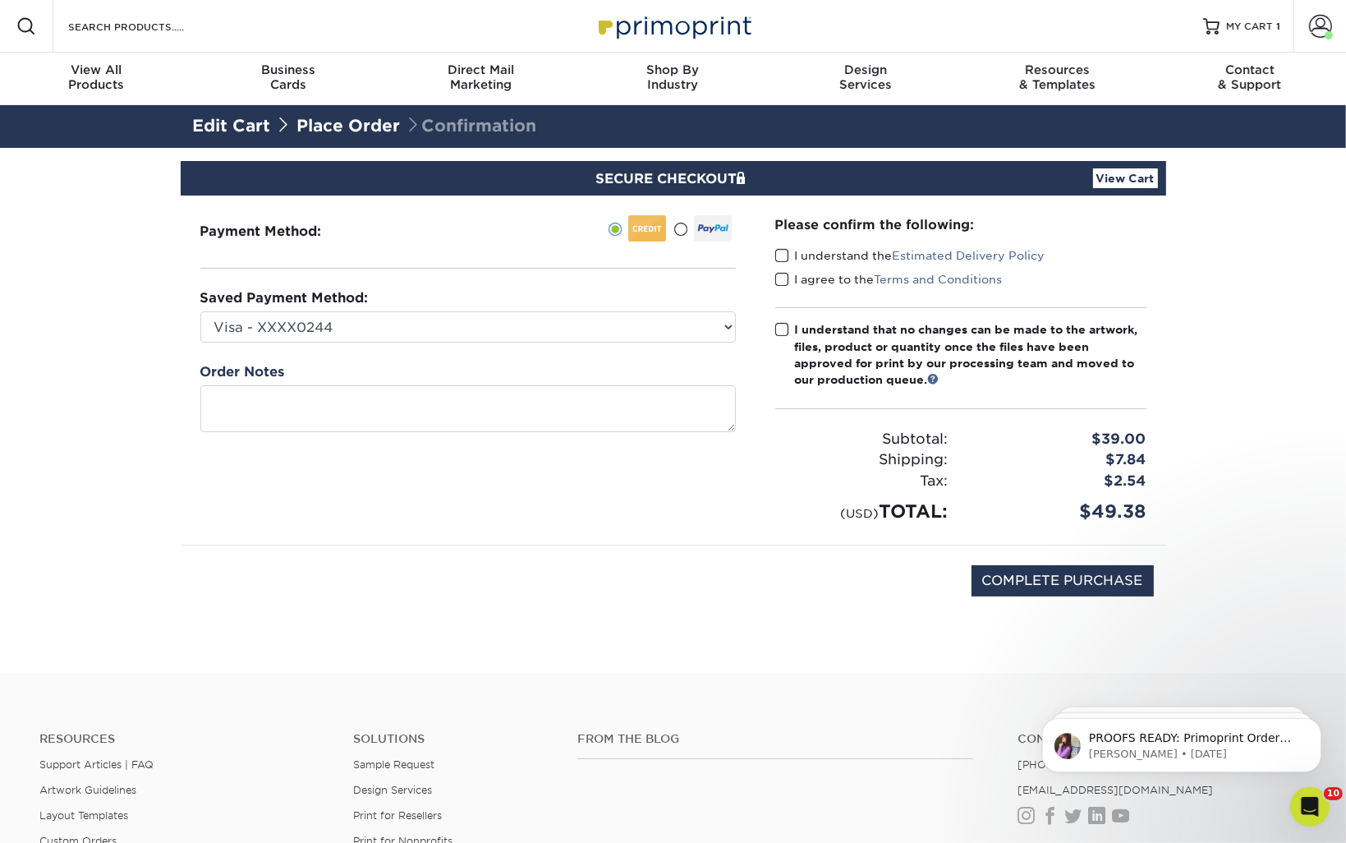
click at [784, 258] on span at bounding box center [783, 256] width 14 height 16
click at [0, 0] on input "I understand the Estimated Delivery Policy" at bounding box center [0, 0] width 0 height 0
click at [779, 274] on span at bounding box center [783, 280] width 14 height 16
click at [0, 0] on input "I agree to the Terms and Conditions" at bounding box center [0, 0] width 0 height 0
click at [786, 327] on span at bounding box center [783, 330] width 14 height 16
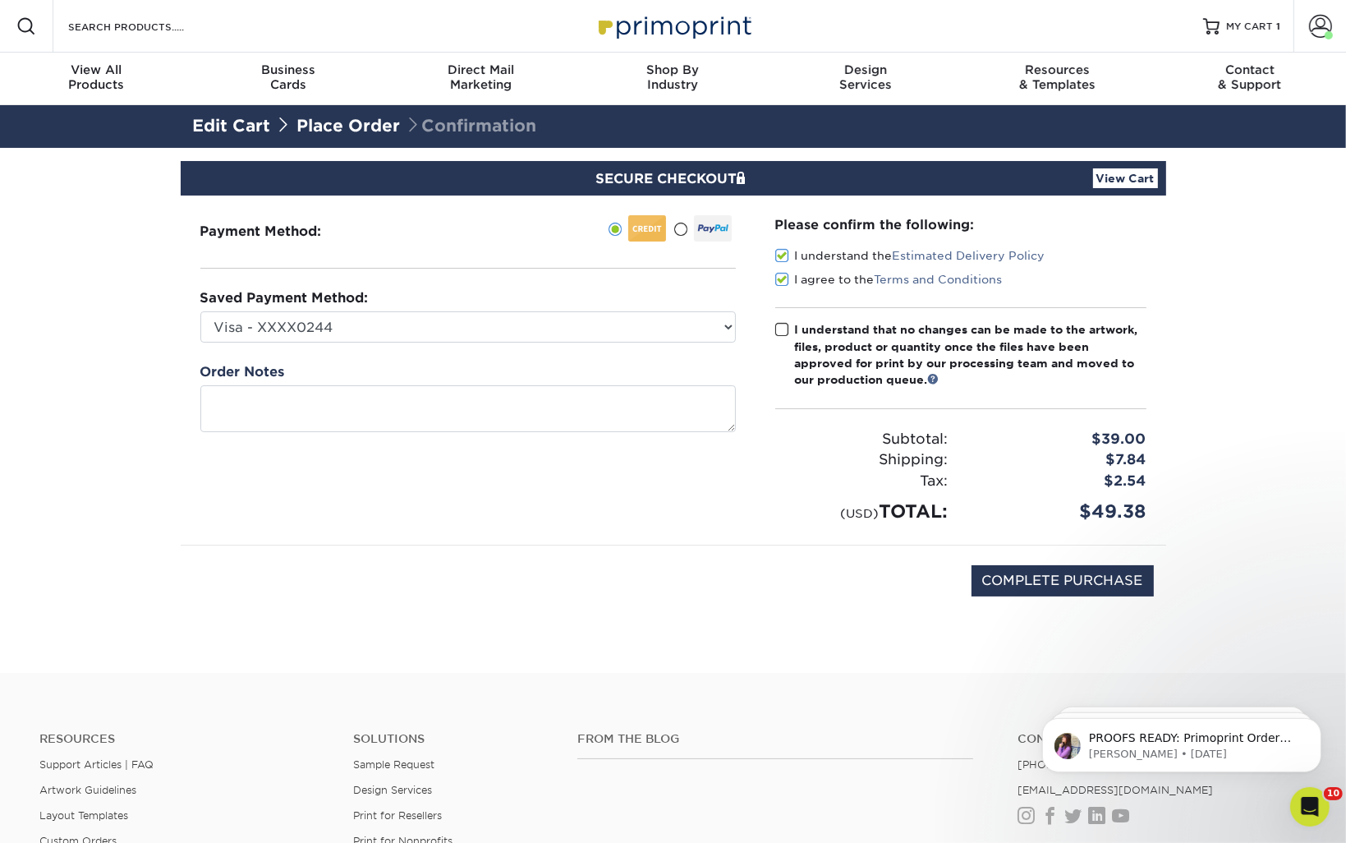
click at [0, 0] on input "I understand that no changes can be made to the artwork, files, product or quan…" at bounding box center [0, 0] width 0 height 0
click at [1022, 567] on input "COMPLETE PURCHASE" at bounding box center [1063, 580] width 182 height 31
type input "PROCESSING, PLEASE WAIT..."
